Goal: Information Seeking & Learning: Learn about a topic

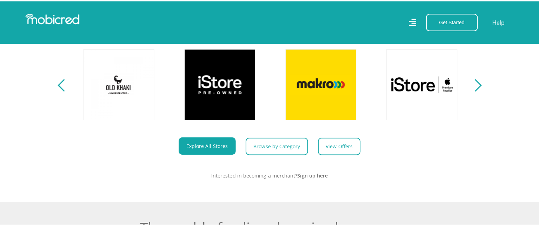
scroll to position [0, 500]
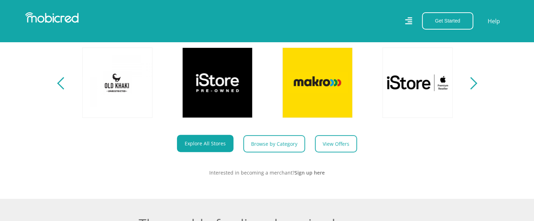
click at [412, 25] on icon at bounding box center [408, 21] width 7 height 10
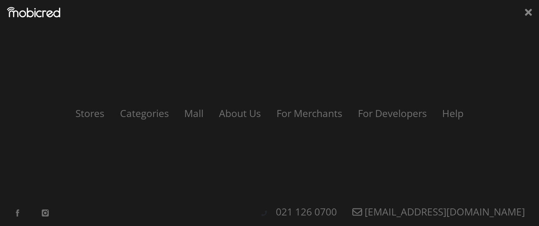
scroll to position [0, 901]
click at [236, 111] on link "About Us" at bounding box center [240, 112] width 58 height 13
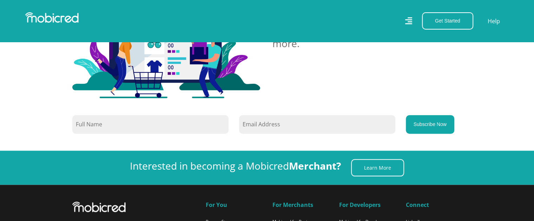
scroll to position [700, 0]
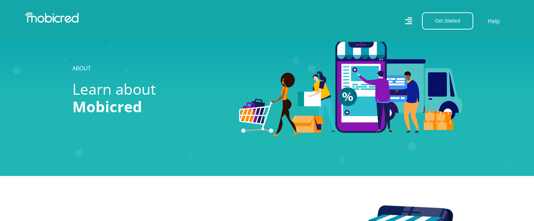
scroll to position [700, 0]
